Goal: Navigation & Orientation: Find specific page/section

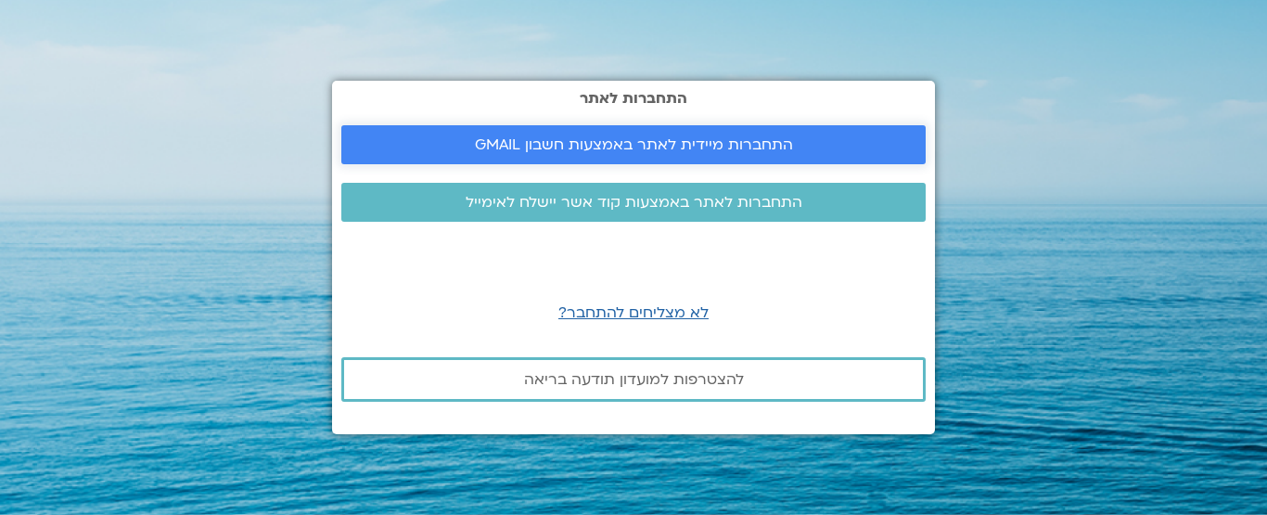
click at [526, 150] on span "התחברות מיידית לאתר באמצעות חשבון GMAIL" at bounding box center [634, 144] width 318 height 17
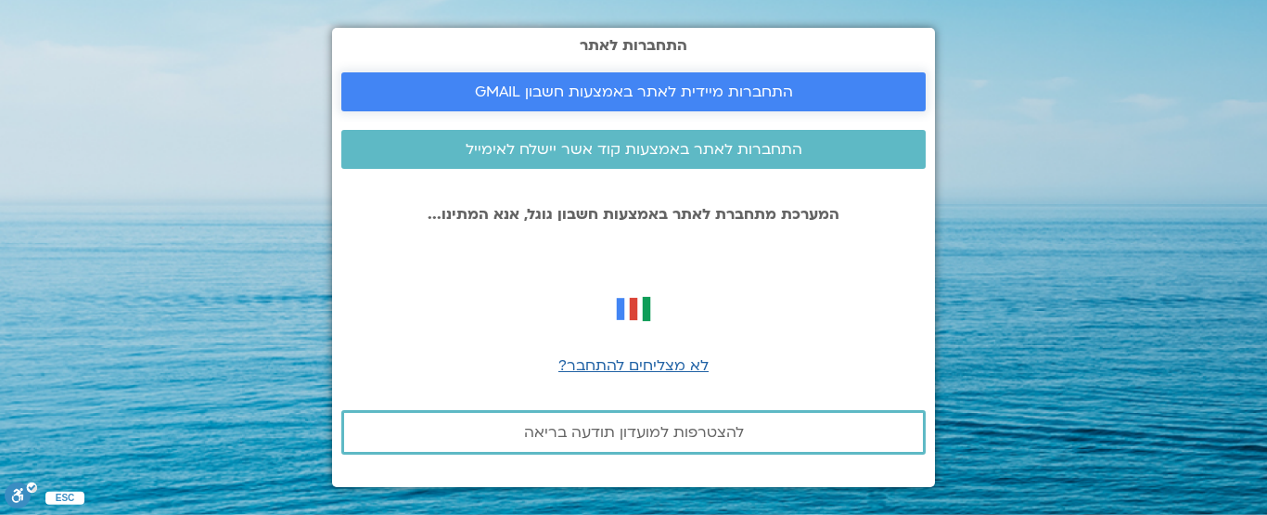
click at [587, 86] on span "התחברות מיידית לאתר באמצעות חשבון GMAIL" at bounding box center [634, 91] width 318 height 17
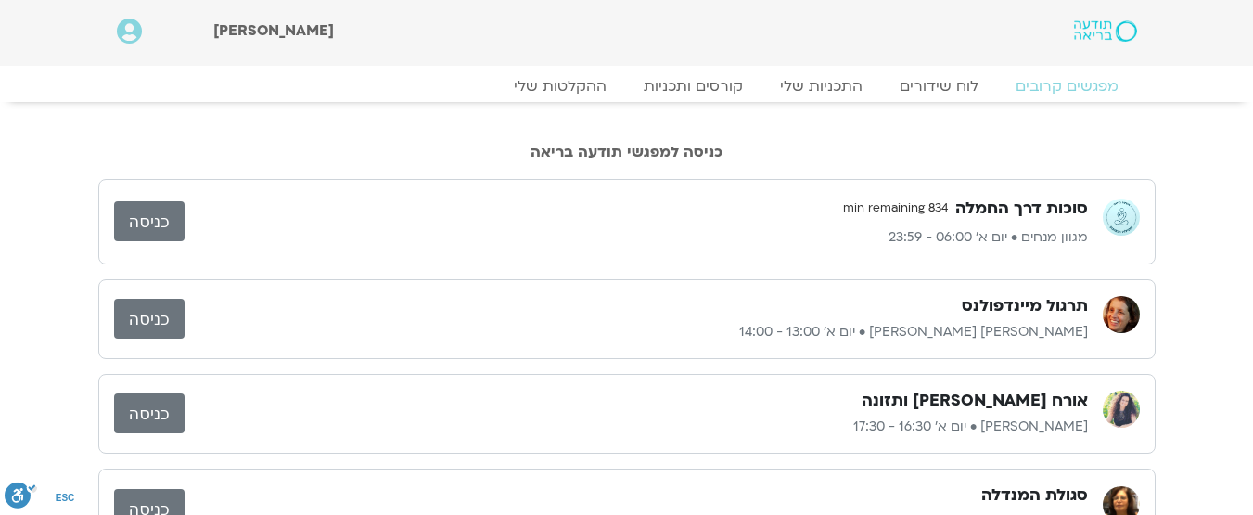
click at [177, 226] on link "כניסה" at bounding box center [149, 221] width 70 height 40
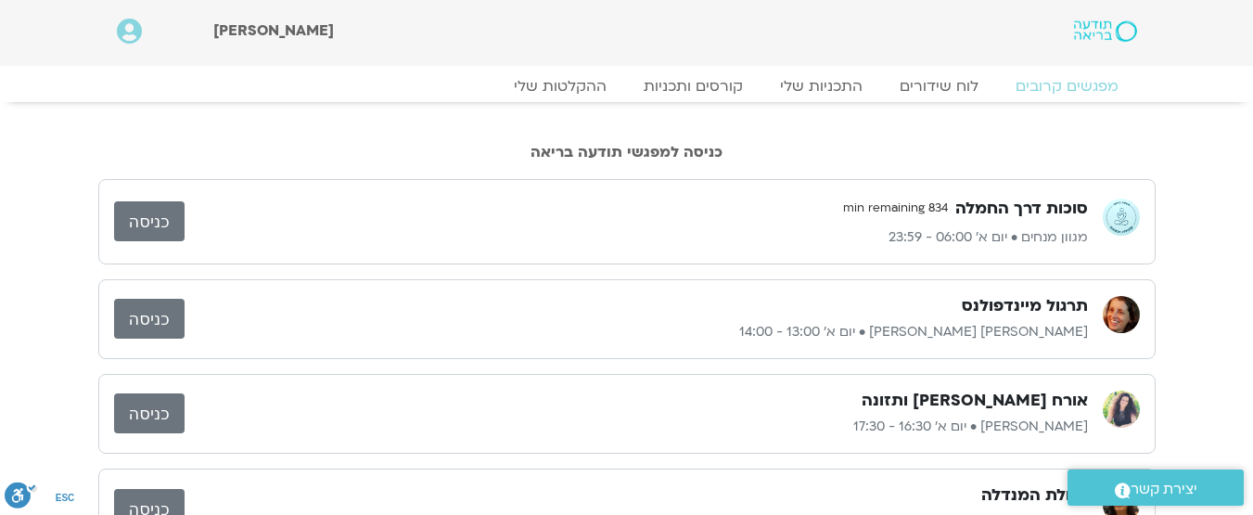
click at [148, 327] on link "כניסה" at bounding box center [149, 319] width 70 height 40
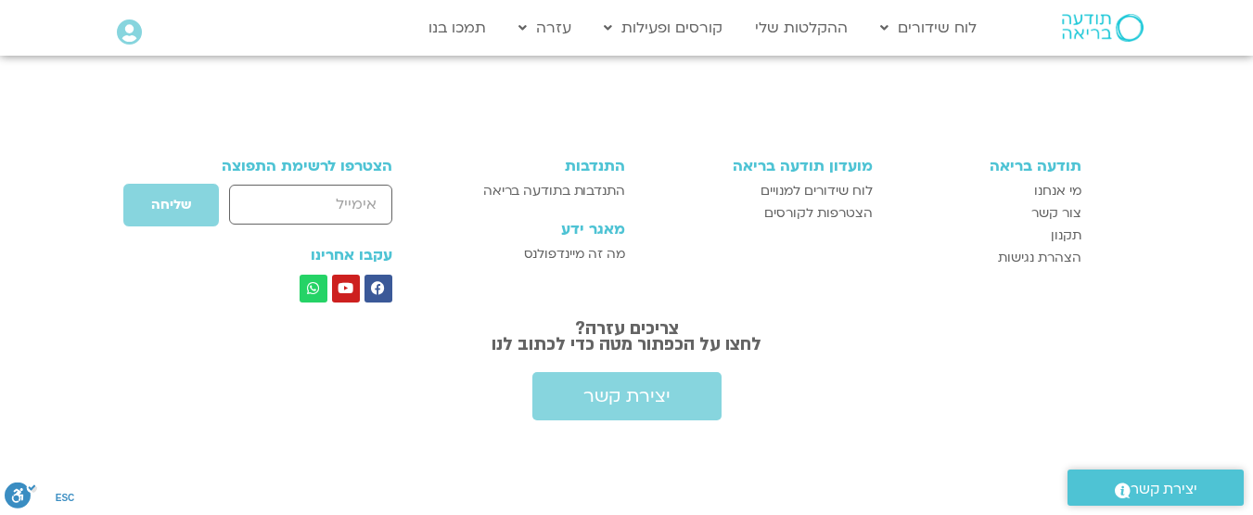
scroll to position [6733, 0]
